Goal: Information Seeking & Learning: Find specific fact

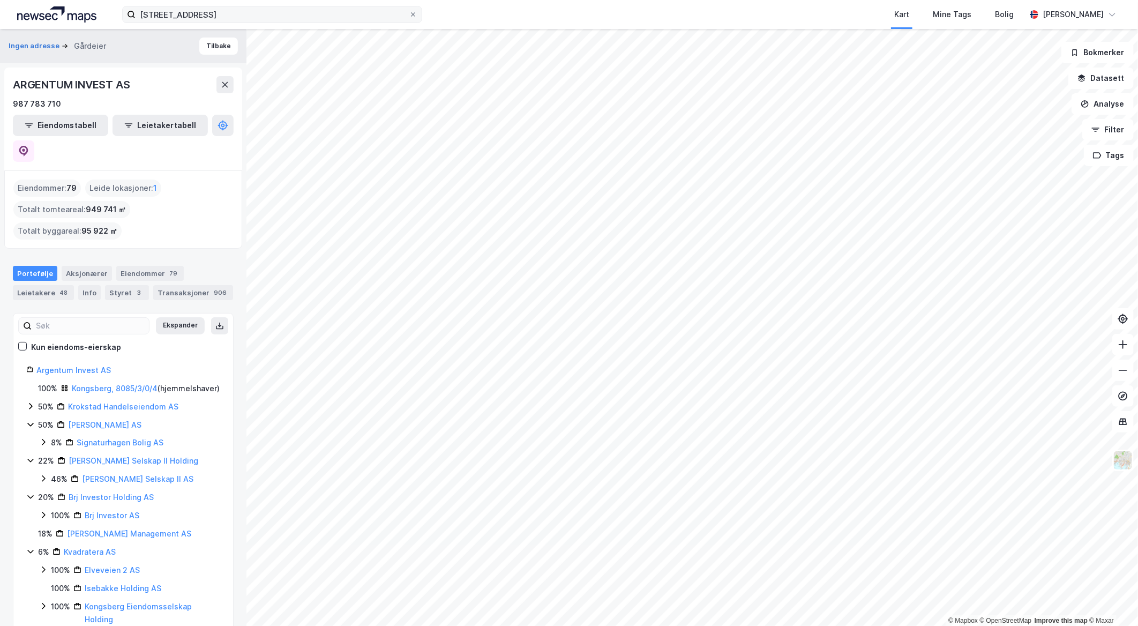
drag, startPoint x: 226, startPoint y: 78, endPoint x: 264, endPoint y: 15, distance: 73.6
click at [264, 15] on div "sentrumsveien 7 [GEOGRAPHIC_DATA] Tags Bolig [PERSON_NAME] © Mapbox © OpenStree…" at bounding box center [569, 313] width 1138 height 626
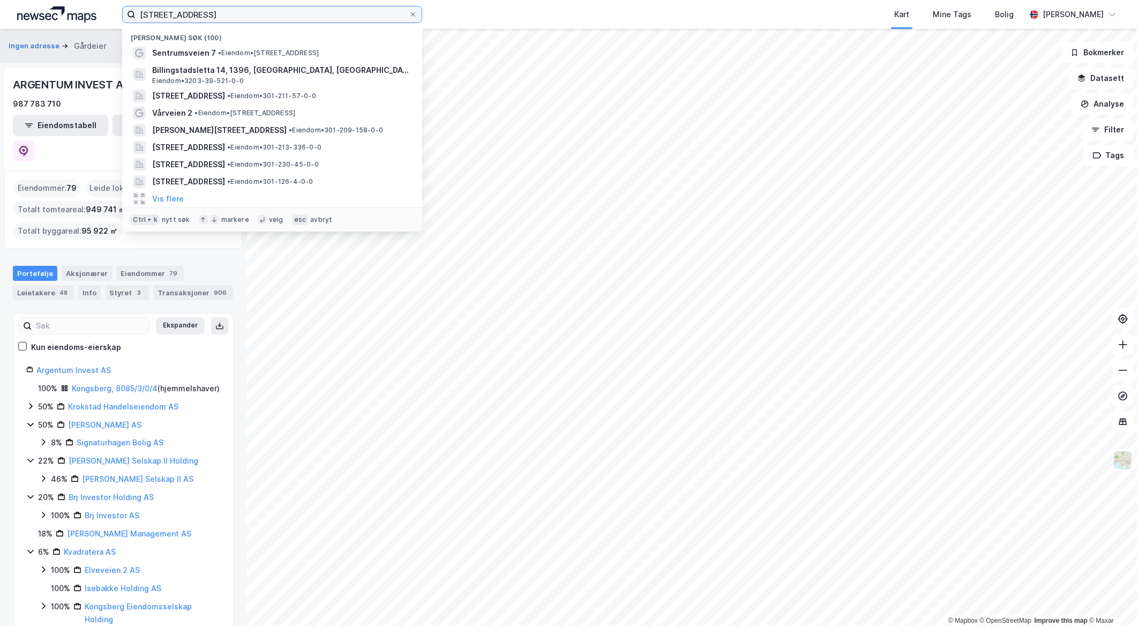
drag, startPoint x: 264, startPoint y: 15, endPoint x: -3, endPoint y: -11, distance: 268.0
click at [0, 0] on html "[STREET_ADDRESS] [GEOGRAPHIC_DATA] søk (100) Sentrumsveien 7 • Eiendom • [STREE…" at bounding box center [569, 313] width 1138 height 626
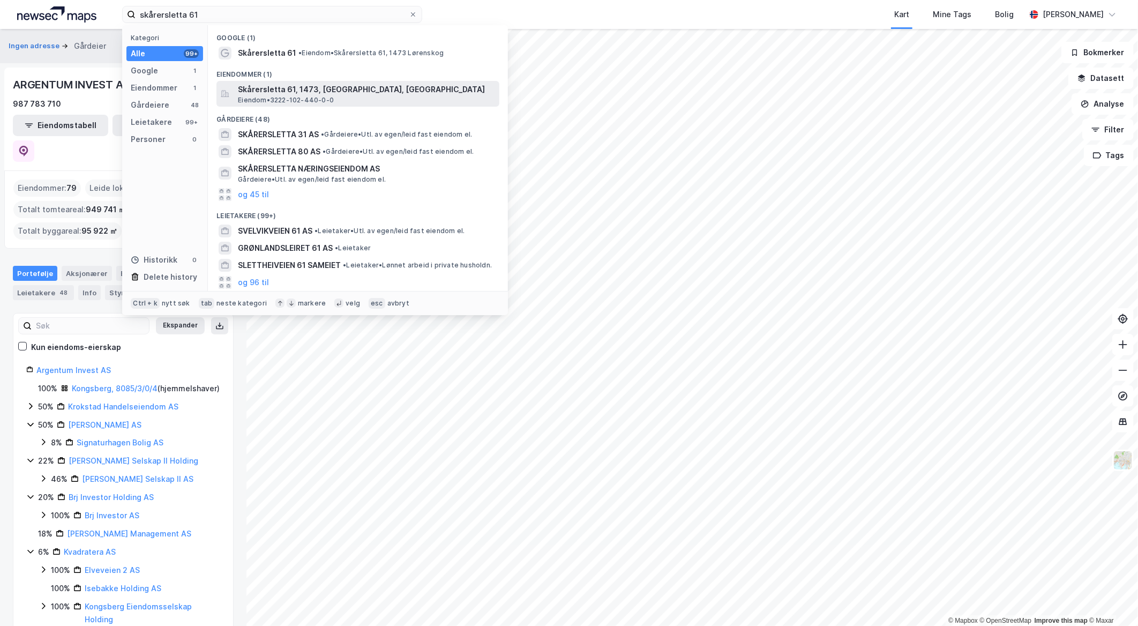
click at [309, 90] on span "Skårersletta 61, 1473, [GEOGRAPHIC_DATA], [GEOGRAPHIC_DATA]" at bounding box center [366, 89] width 257 height 13
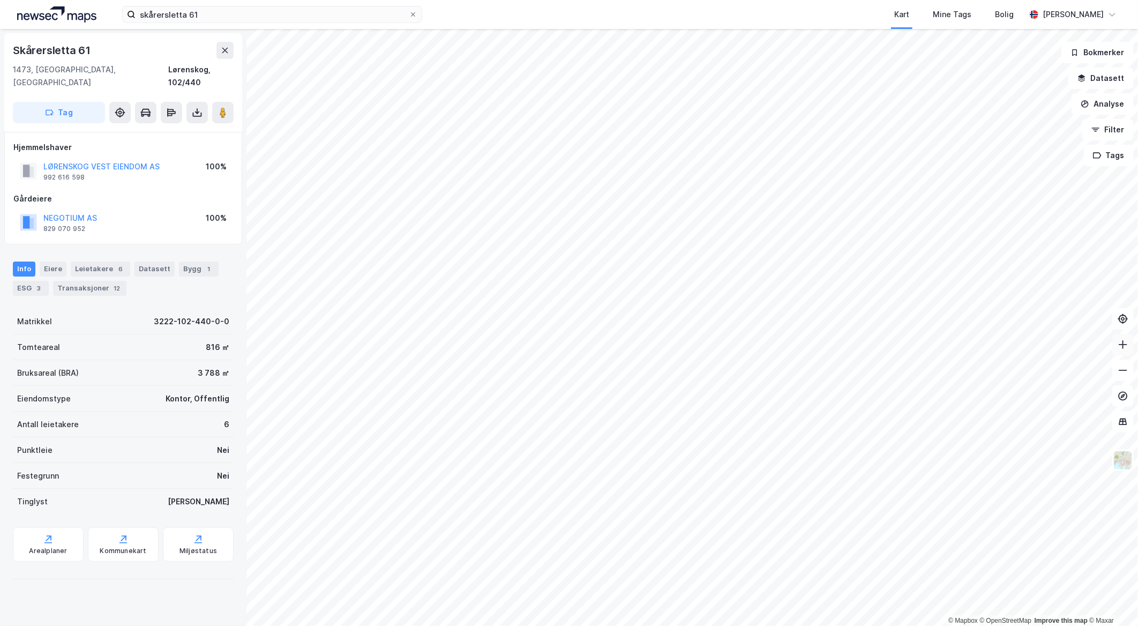
click at [1126, 350] on button at bounding box center [1122, 344] width 21 height 21
click at [52, 261] on div "Eiere" at bounding box center [53, 268] width 27 height 15
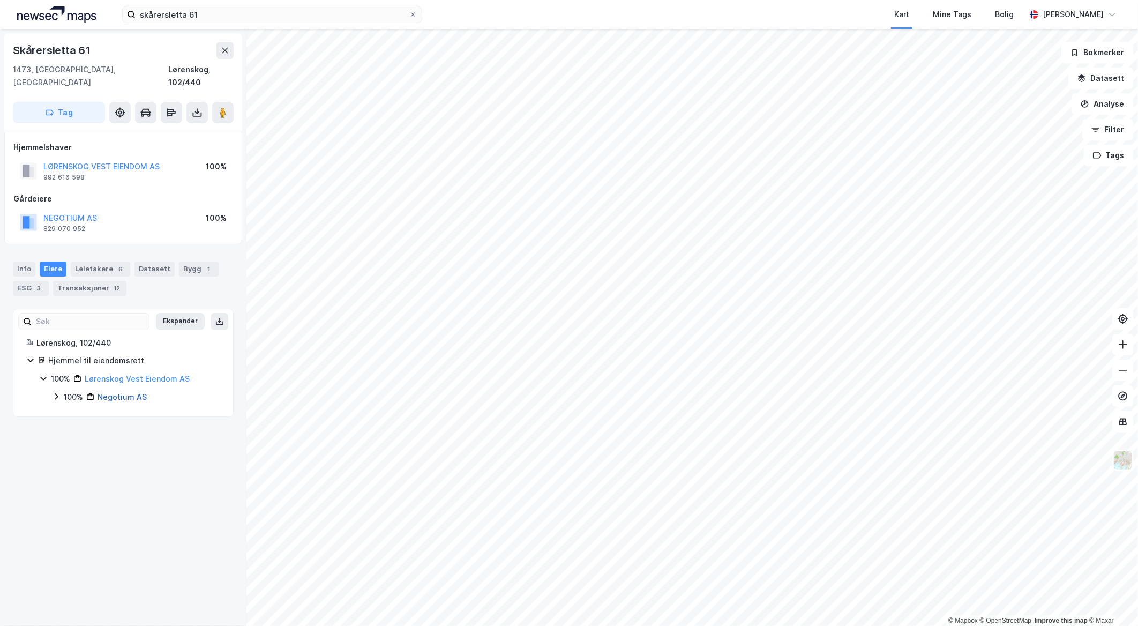
click at [132, 392] on link "Negotium AS" at bounding box center [122, 396] width 49 height 9
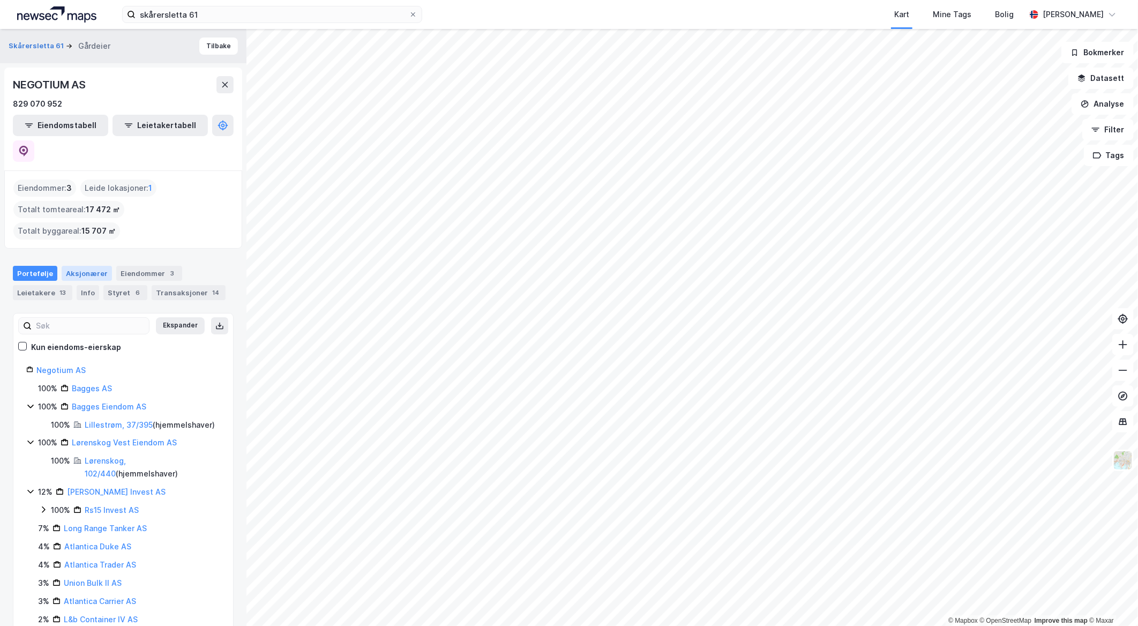
click at [88, 266] on div "Aksjonærer" at bounding box center [87, 273] width 50 height 15
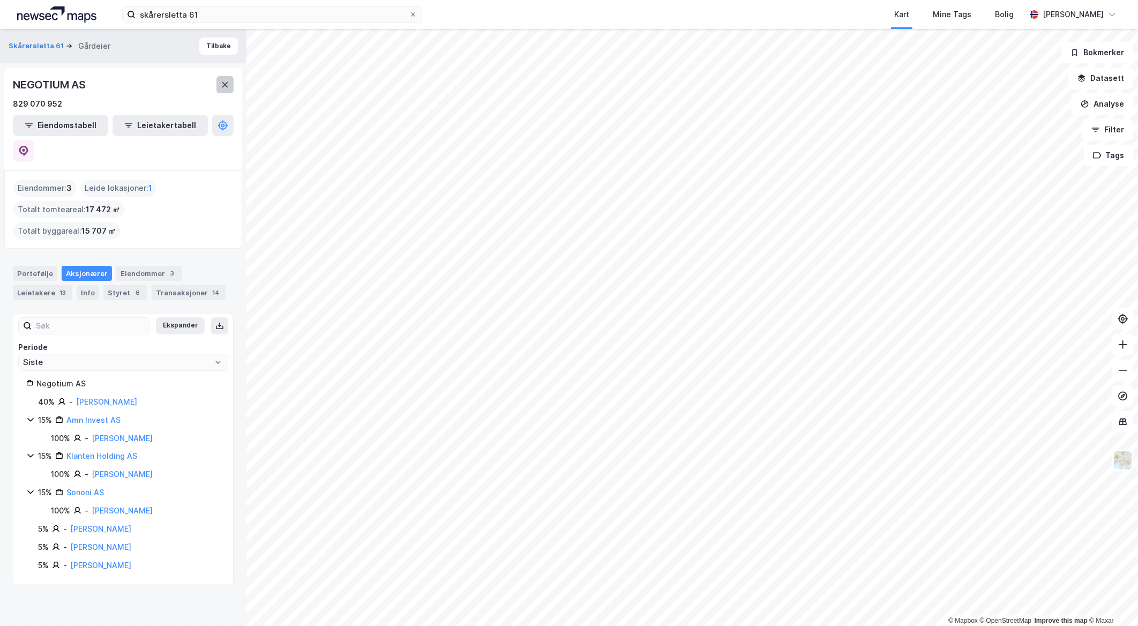
click at [224, 88] on icon at bounding box center [225, 84] width 9 height 9
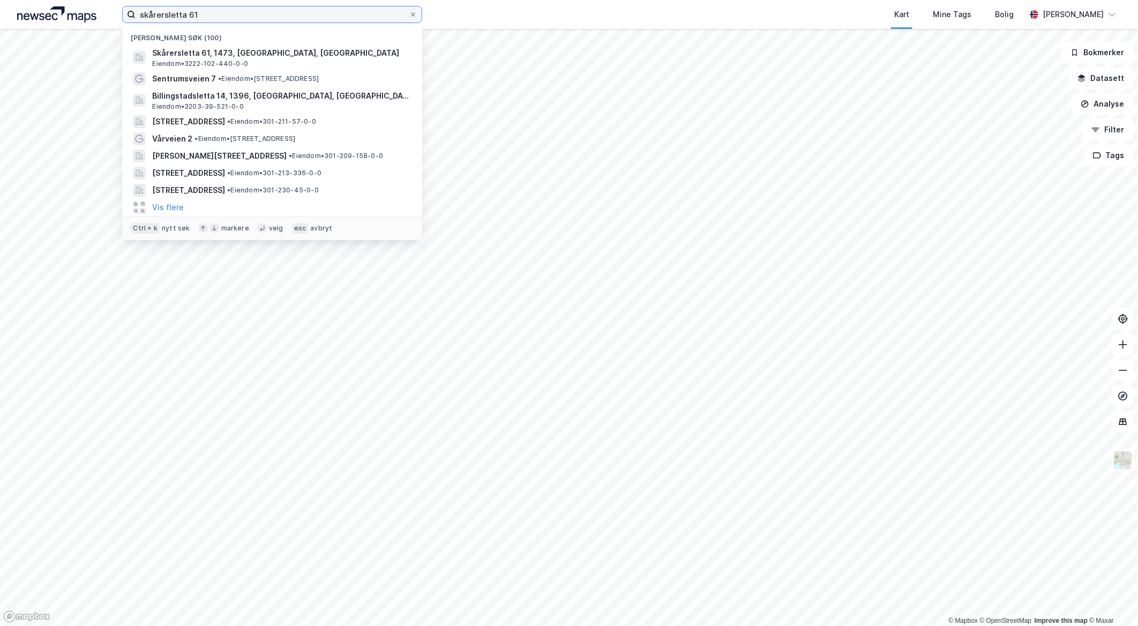
click at [311, 13] on input "skårersletta 61" at bounding box center [272, 14] width 273 height 16
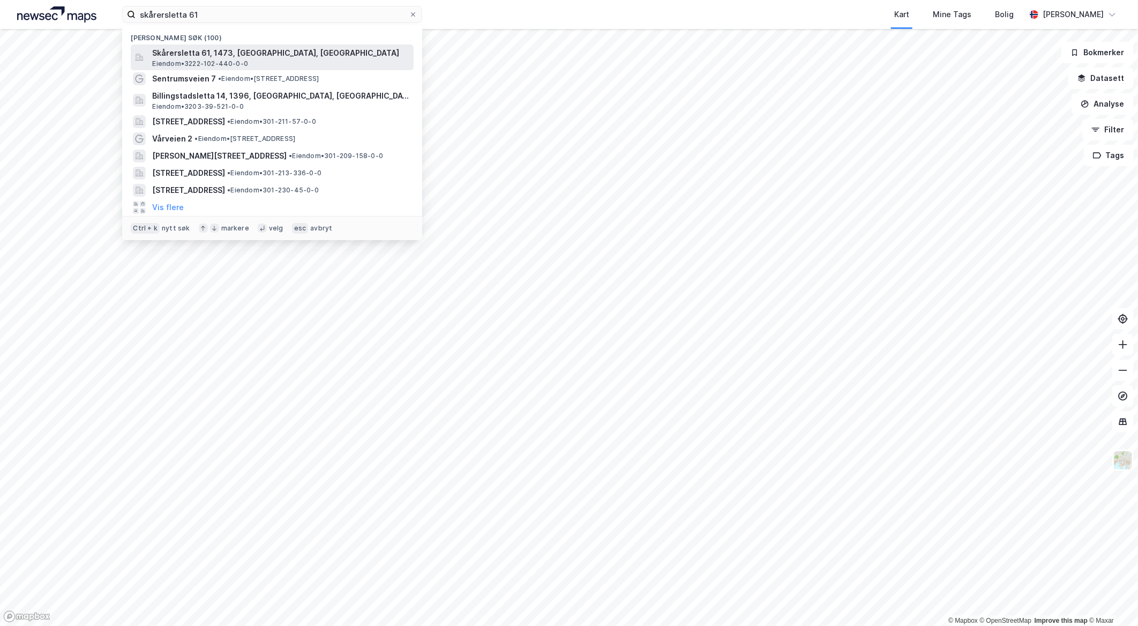
click at [272, 54] on span "Skårersletta 61, 1473, [GEOGRAPHIC_DATA], [GEOGRAPHIC_DATA]" at bounding box center [280, 53] width 257 height 13
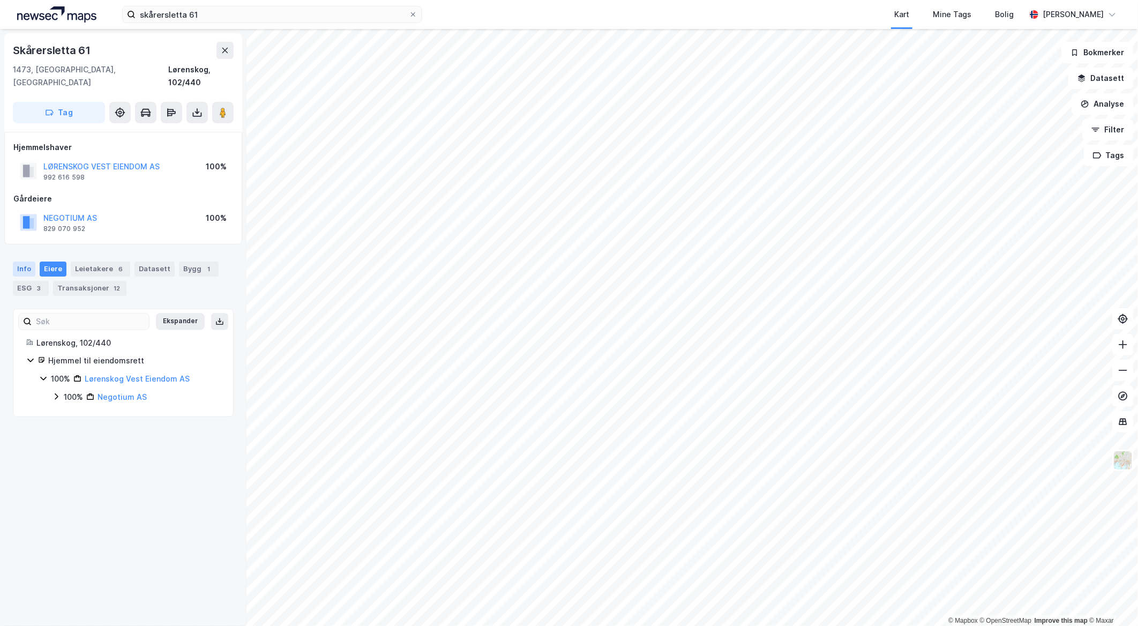
click at [27, 261] on div "Info" at bounding box center [24, 268] width 23 height 15
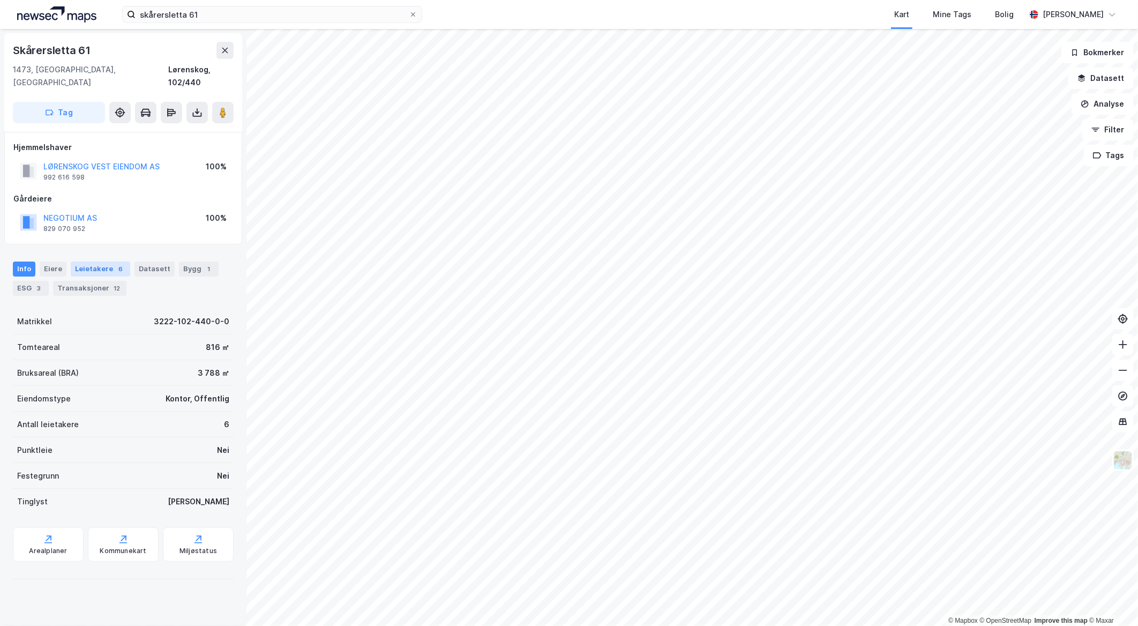
click at [115, 264] on div "6" at bounding box center [120, 269] width 11 height 11
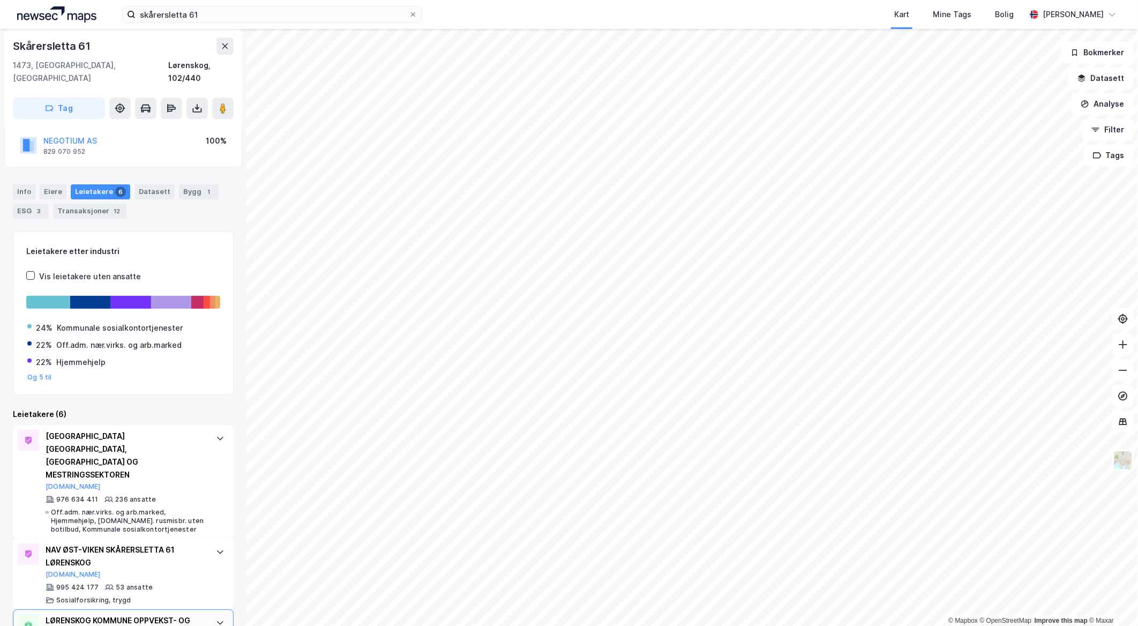
scroll to position [77, 0]
click at [41, 373] on button "Og 5 til" at bounding box center [39, 377] width 25 height 9
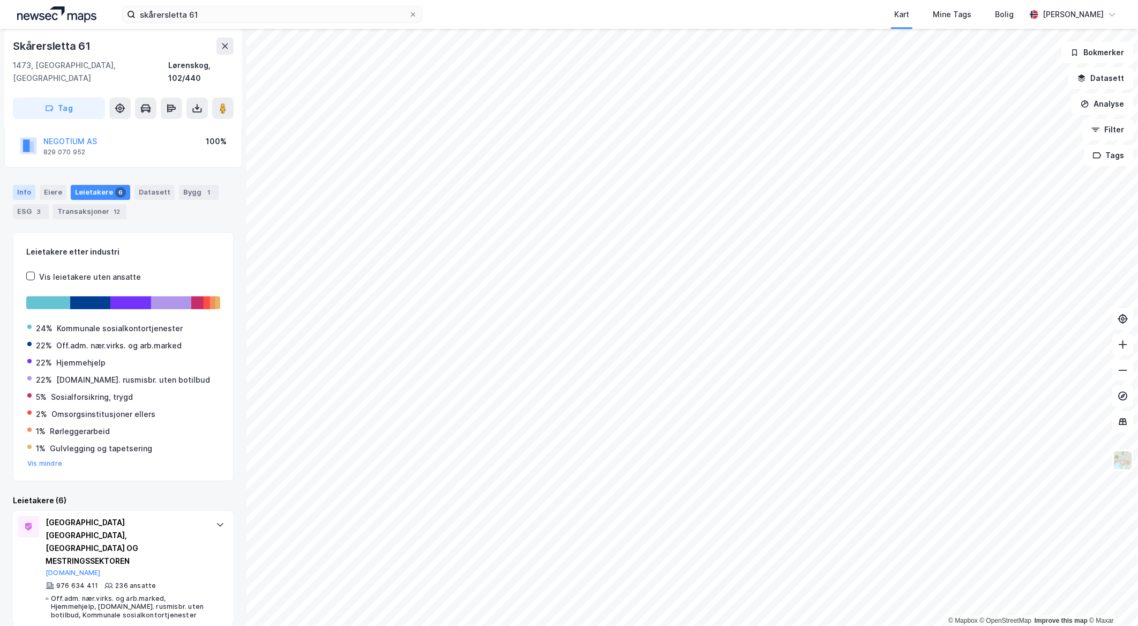
click at [20, 185] on div "Info" at bounding box center [24, 192] width 23 height 15
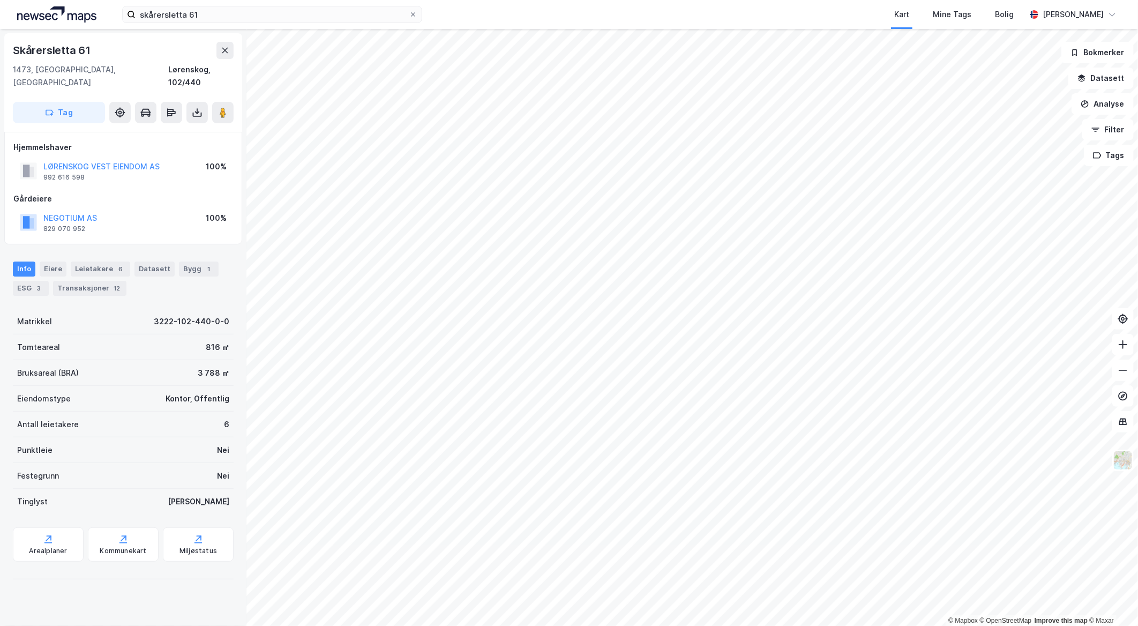
click at [789, 0] on html "skårersletta 61 Kart Mine Tags Bolig [PERSON_NAME] © Mapbox © OpenStreetMap Imp…" at bounding box center [569, 313] width 1138 height 626
click at [1122, 371] on icon at bounding box center [1123, 370] width 11 height 11
click at [548, 625] on html "skårersletta 61 Kart Mine Tags Bolig [PERSON_NAME] © Mapbox © OpenStreetMap Imp…" at bounding box center [569, 313] width 1138 height 626
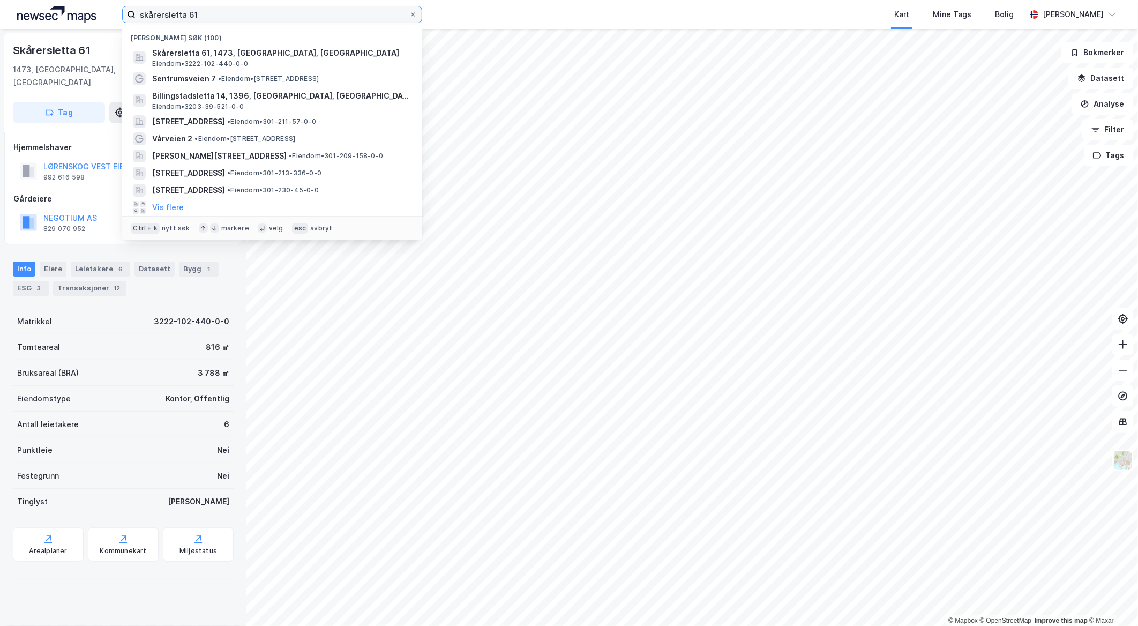
drag, startPoint x: 211, startPoint y: 11, endPoint x: 34, endPoint y: 9, distance: 176.8
click at [34, 9] on div "skårersletta 61 Nylige søk (100) Skårersletta 61, 1473, [GEOGRAPHIC_DATA], LØRE…" at bounding box center [569, 14] width 1138 height 29
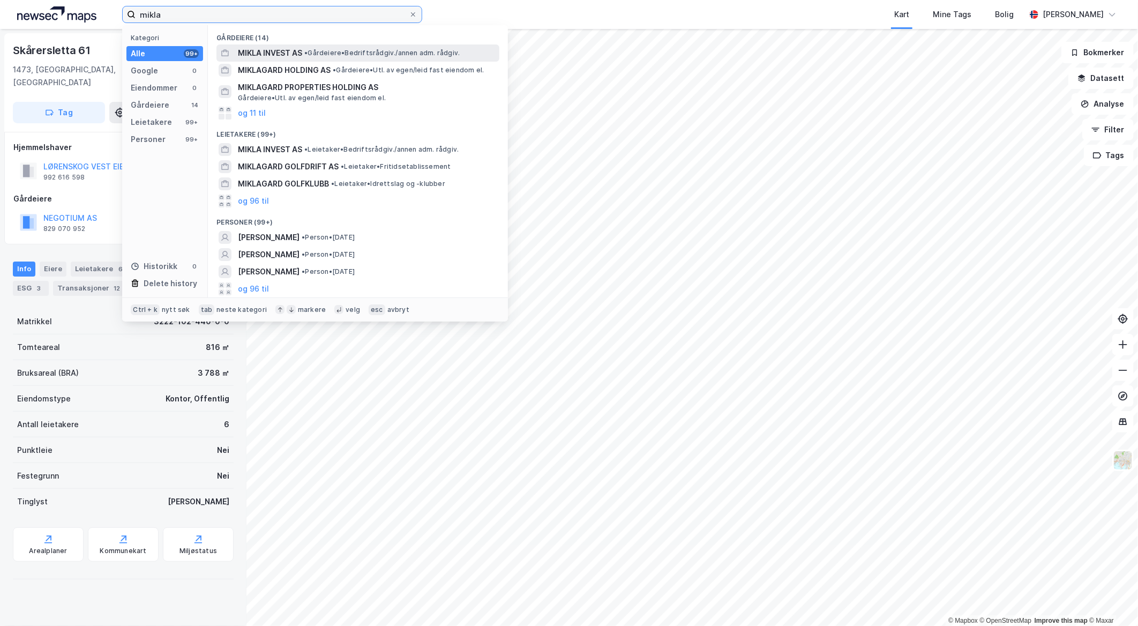
type input "mikla"
click at [267, 52] on span "MIKLA INVEST AS" at bounding box center [270, 53] width 64 height 13
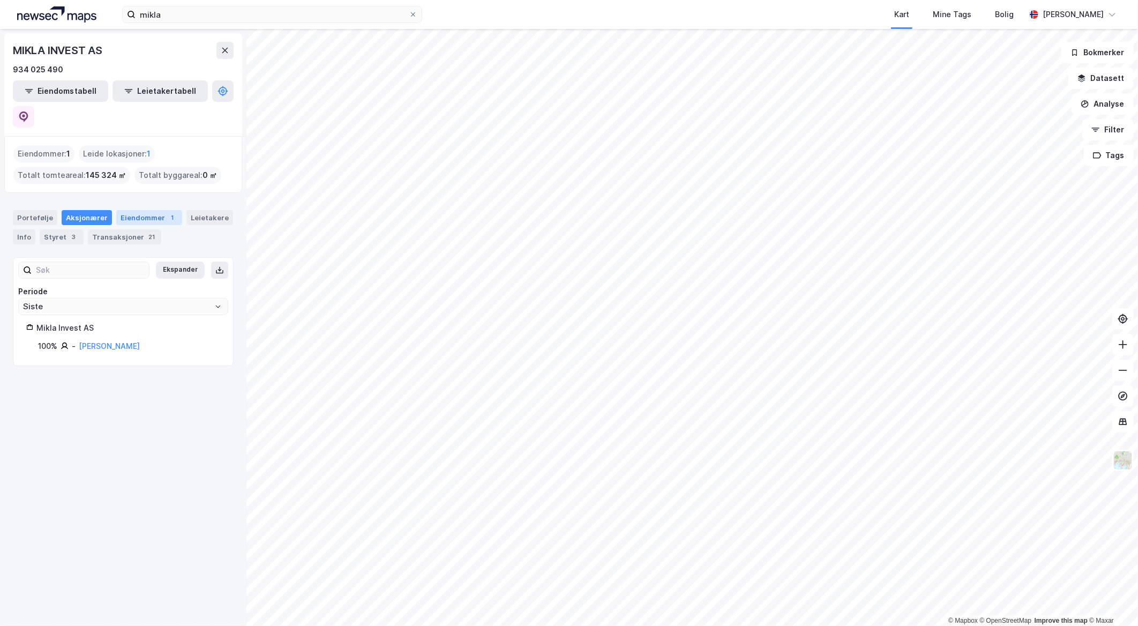
click at [156, 210] on div "Eiendommer 1" at bounding box center [149, 217] width 66 height 15
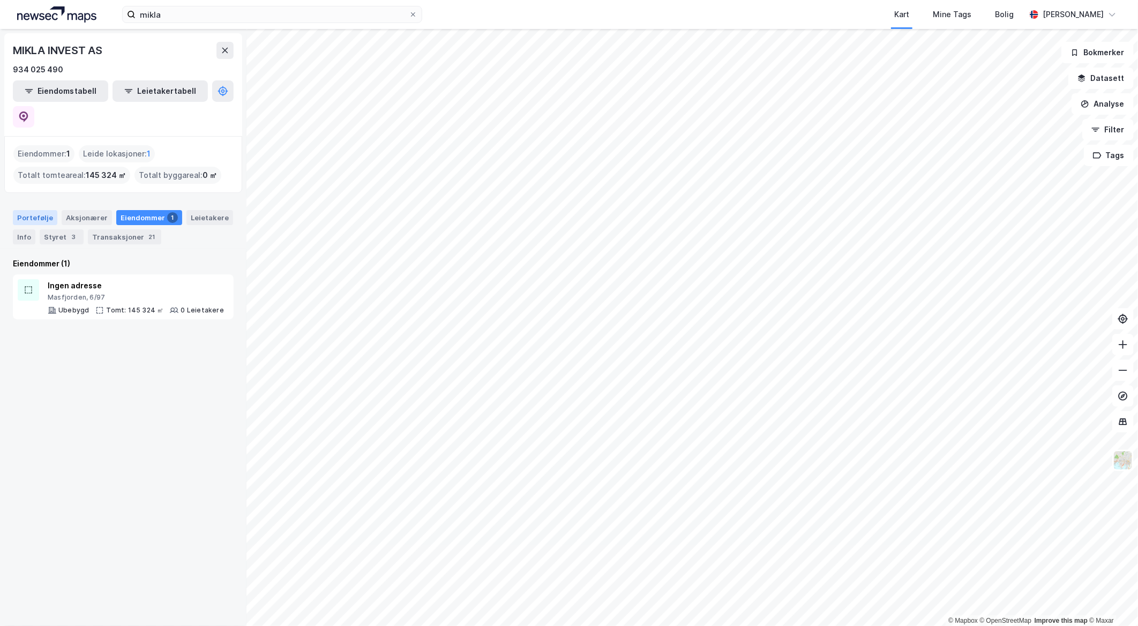
click at [33, 210] on div "Portefølje" at bounding box center [35, 217] width 44 height 15
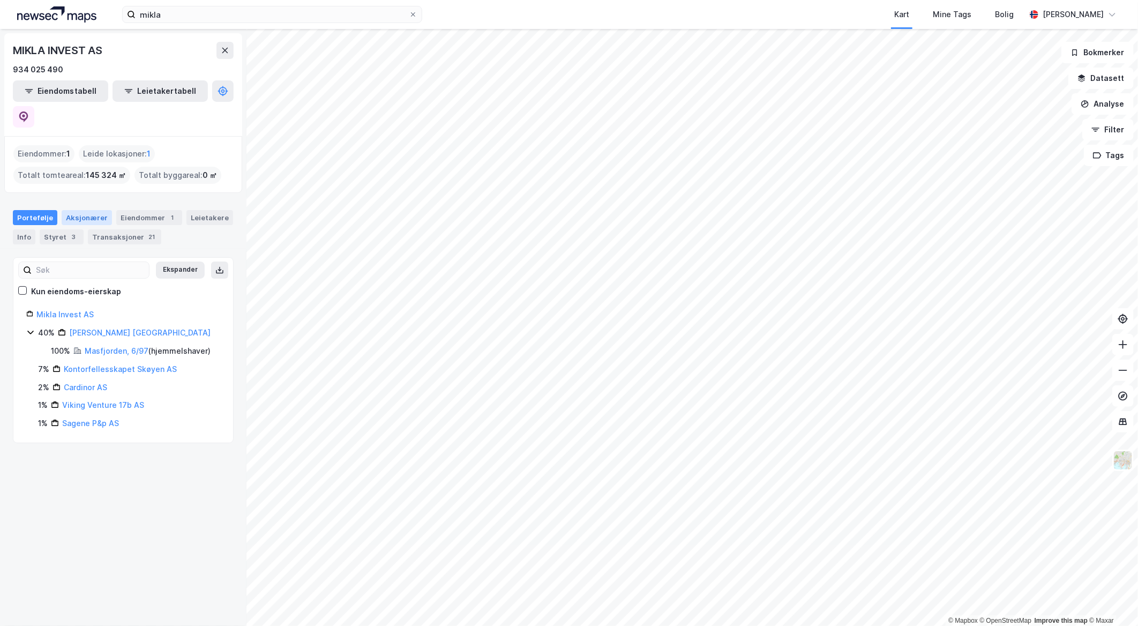
click at [79, 210] on div "Aksjonærer" at bounding box center [87, 217] width 50 height 15
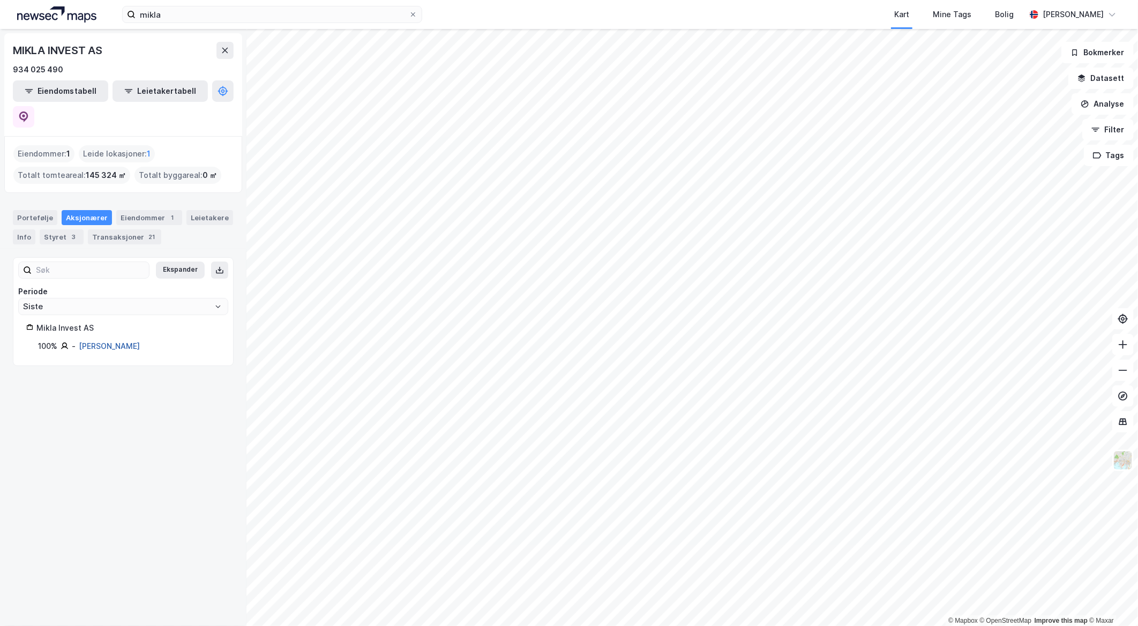
click at [110, 341] on link "[PERSON_NAME]" at bounding box center [109, 345] width 61 height 9
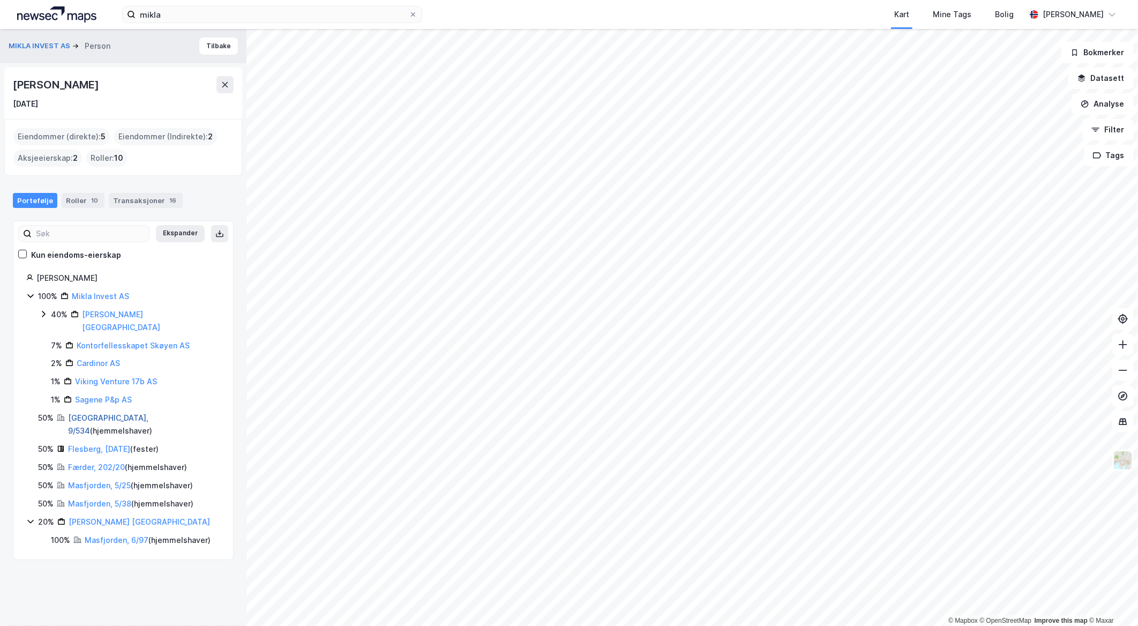
click at [86, 413] on link "[GEOGRAPHIC_DATA], 9/534" at bounding box center [108, 424] width 80 height 22
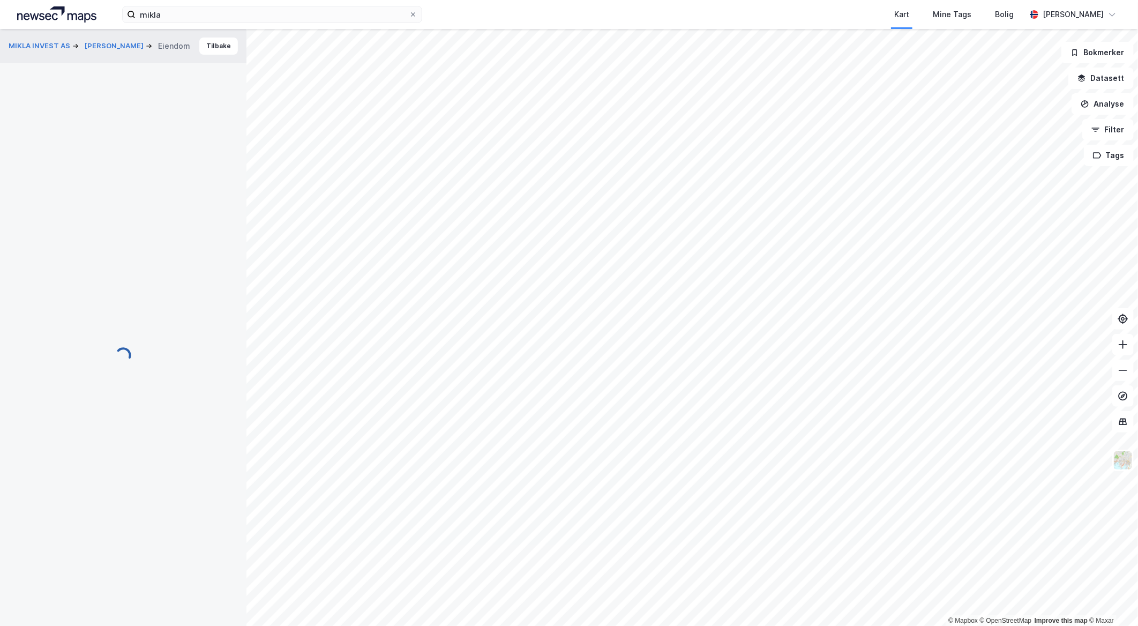
scroll to position [2, 0]
